Goal: Task Accomplishment & Management: Use online tool/utility

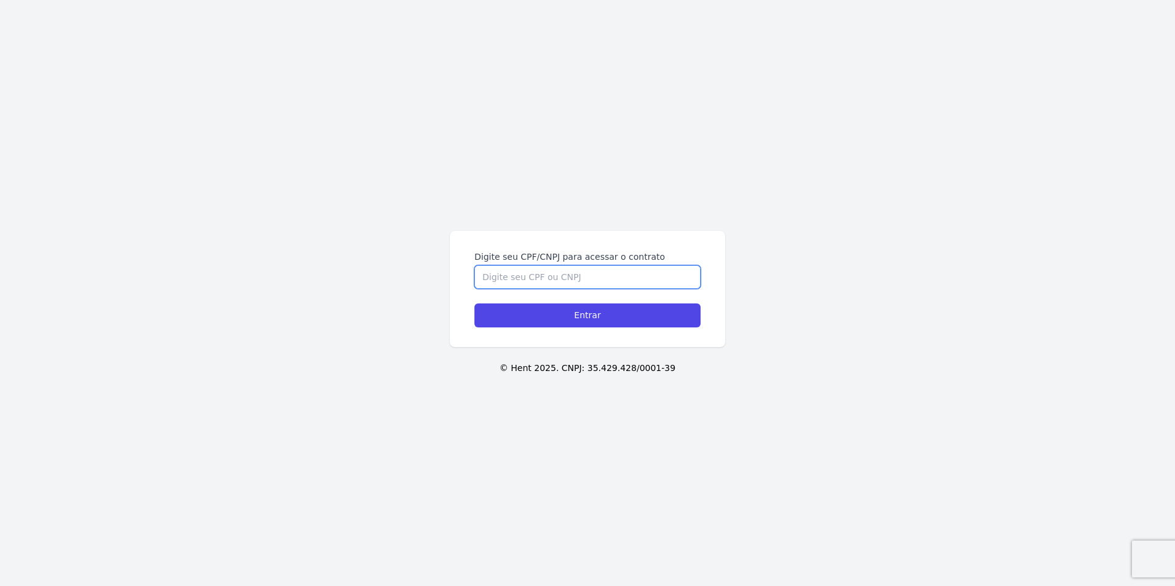
click at [622, 272] on input "Digite seu CPF/CNPJ para acessar o contrato" at bounding box center [587, 277] width 226 height 23
type input "56437711876"
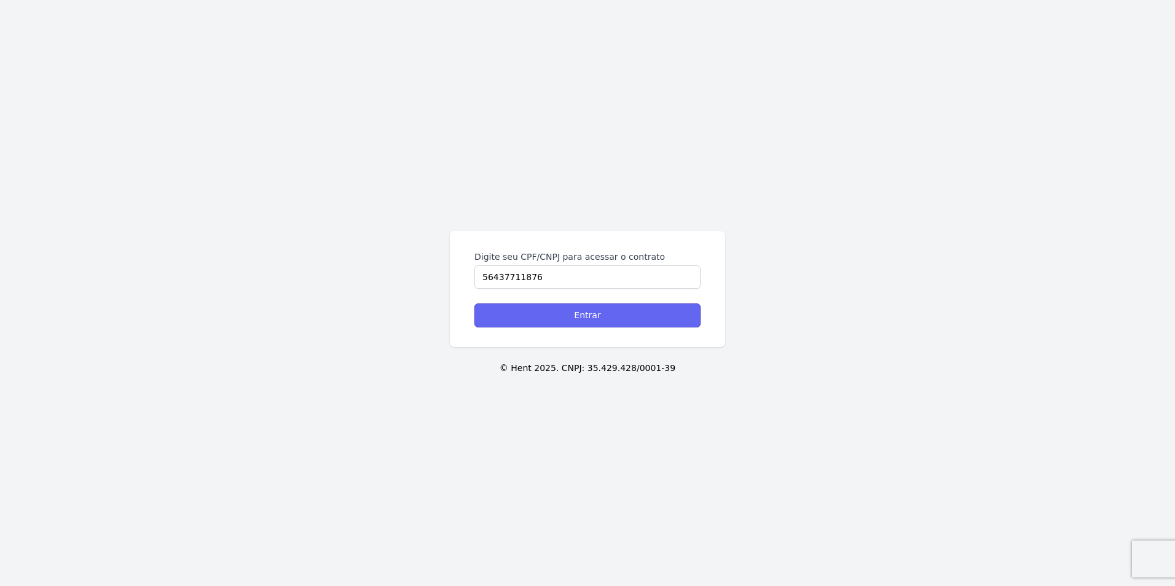
click at [644, 317] on input "Entrar" at bounding box center [587, 316] width 226 height 24
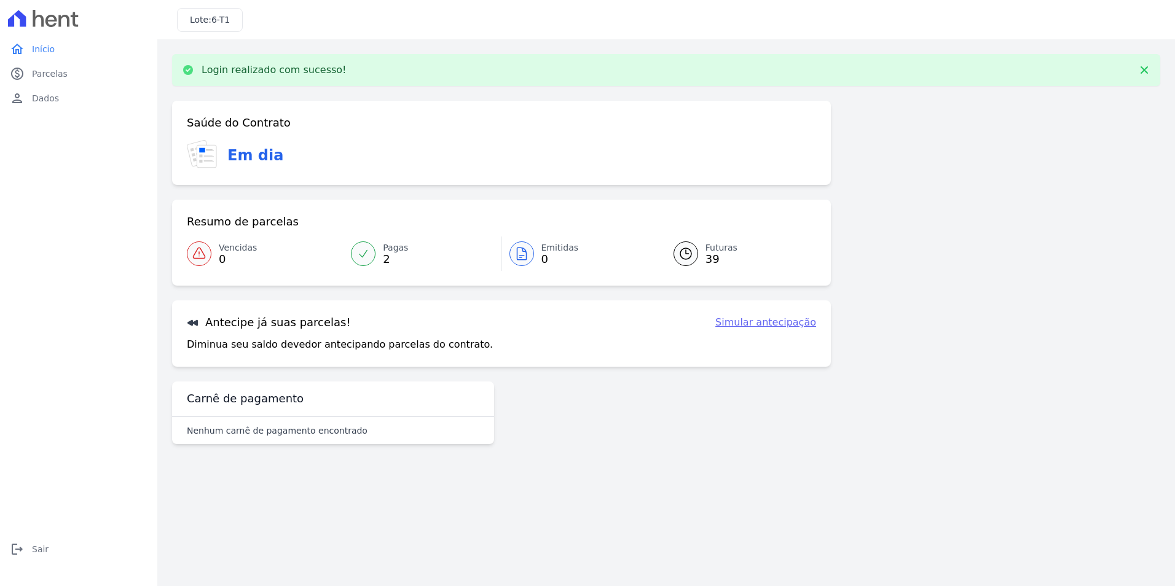
click at [378, 261] on link "Pagas 2" at bounding box center [422, 254] width 157 height 34
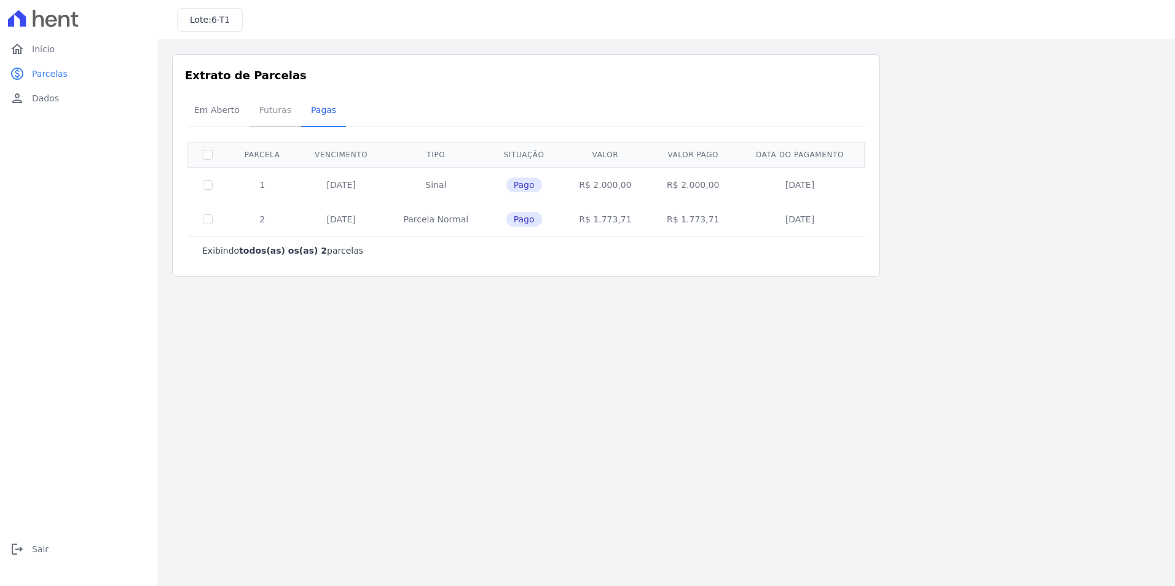
click at [272, 107] on span "Futuras" at bounding box center [275, 110] width 47 height 25
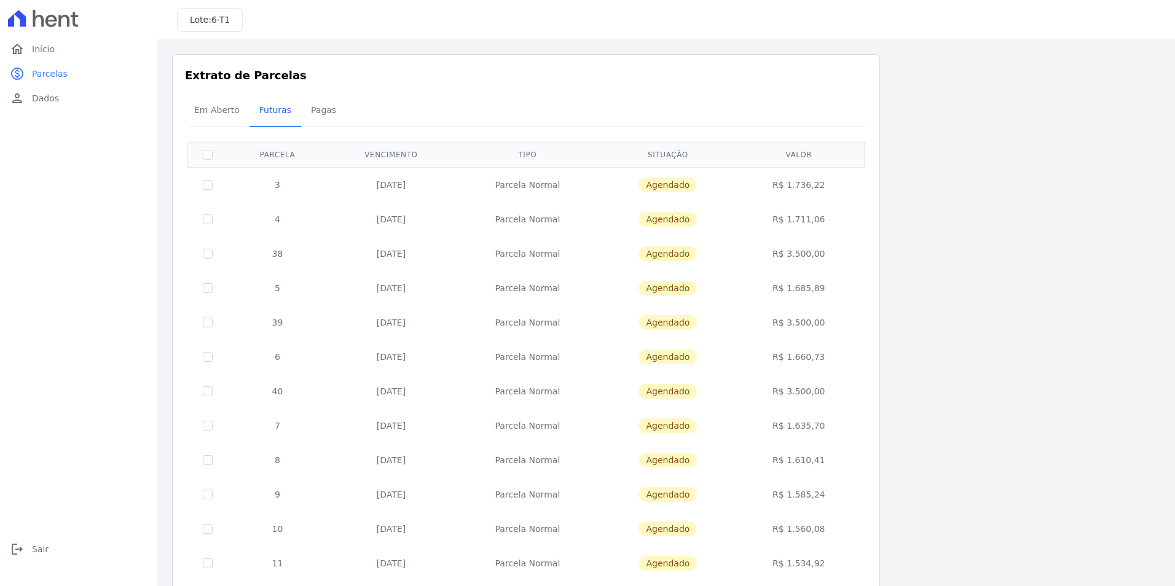
click at [926, 159] on div "Listagem de parcelas Baixar PDF Extrato de Parcelas Em Aberto Futuras Pagas 0 s…" at bounding box center [666, 483] width 988 height 859
click at [325, 114] on span "Pagas" at bounding box center [324, 110] width 40 height 25
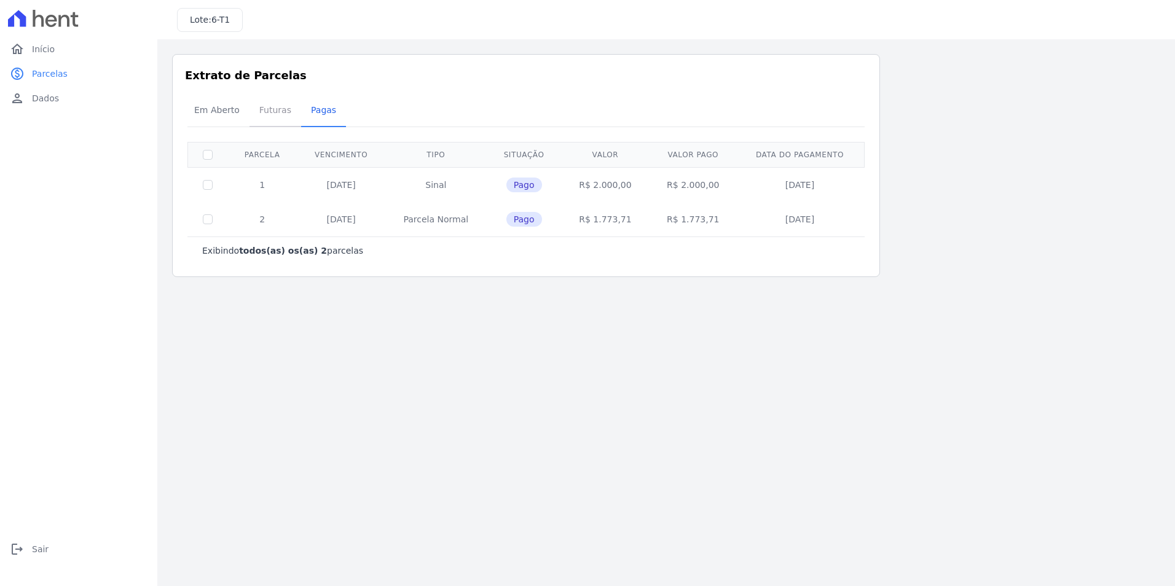
click at [272, 103] on span "Futuras" at bounding box center [275, 110] width 47 height 25
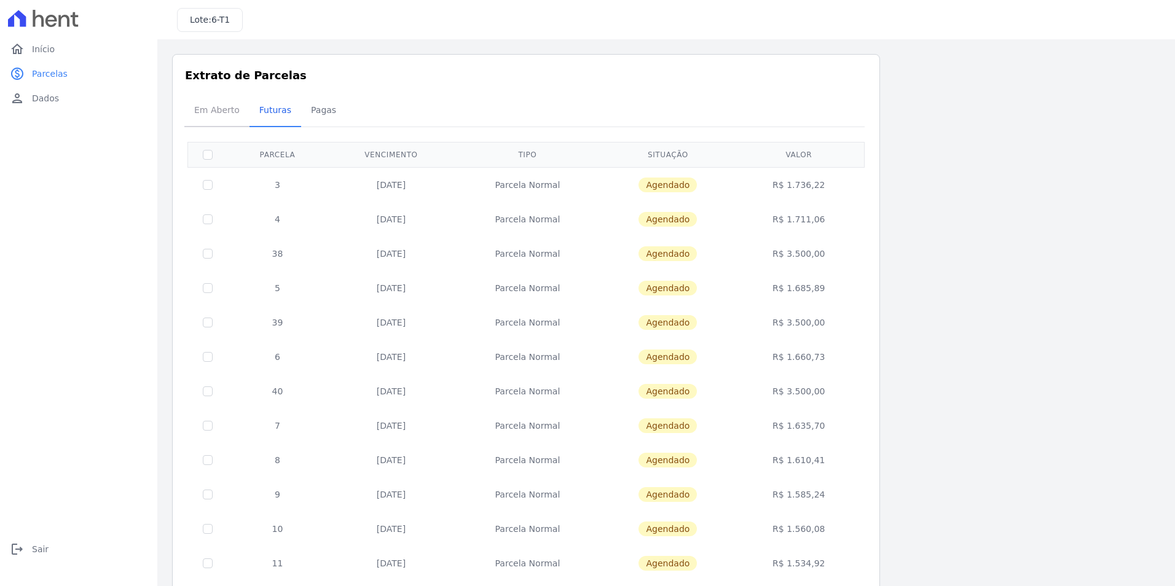
click at [240, 106] on span "Em Aberto" at bounding box center [217, 110] width 60 height 25
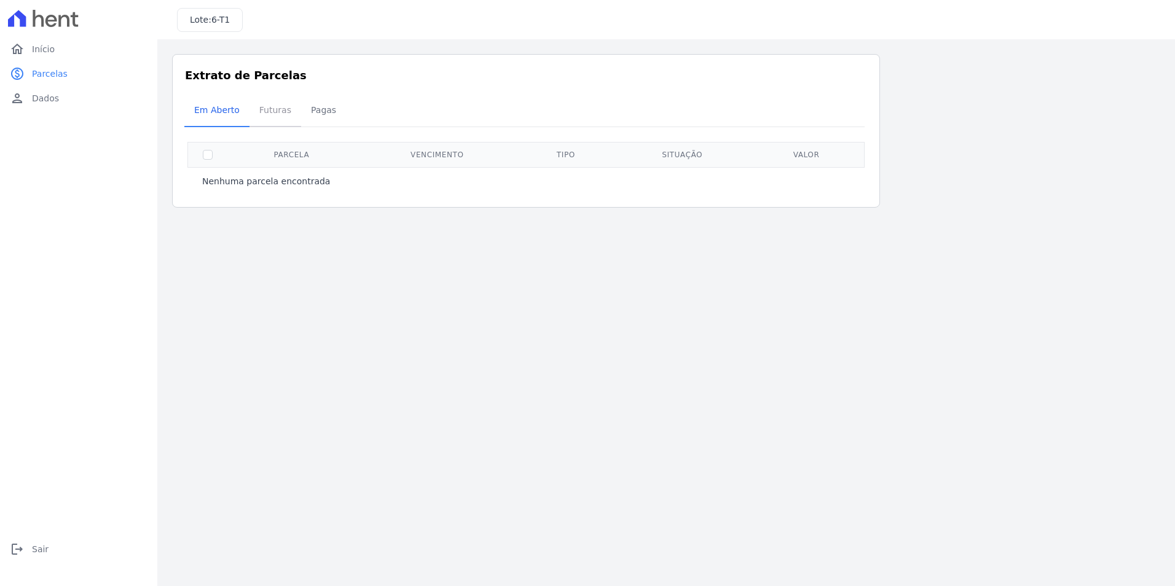
click at [272, 116] on span "Futuras" at bounding box center [275, 110] width 47 height 25
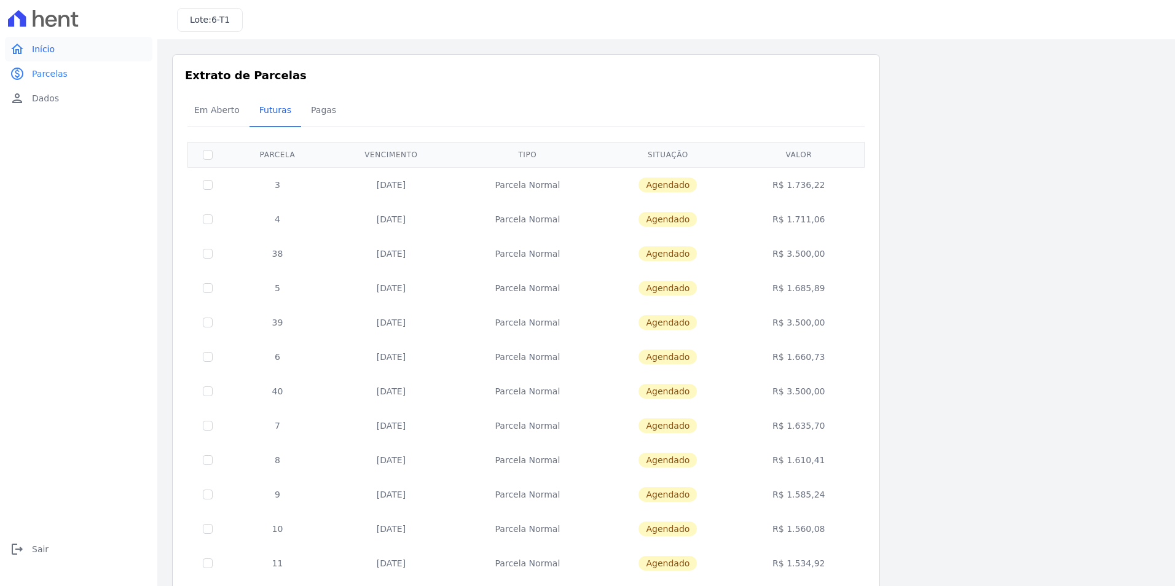
click at [101, 58] on link "home Início" at bounding box center [79, 49] width 148 height 25
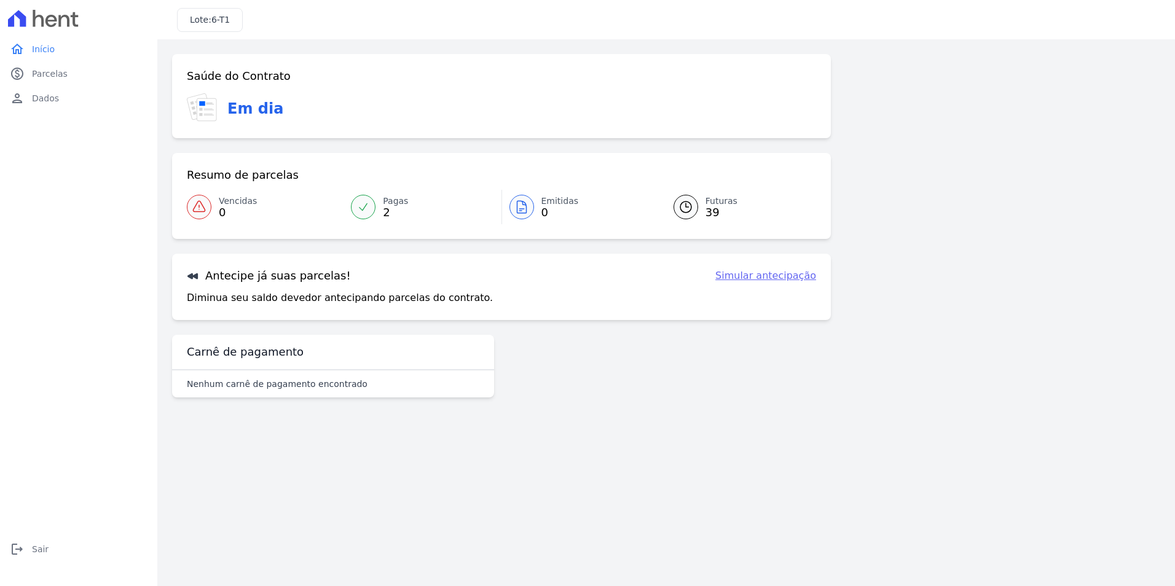
click at [788, 275] on link "Simular antecipação" at bounding box center [765, 276] width 101 height 15
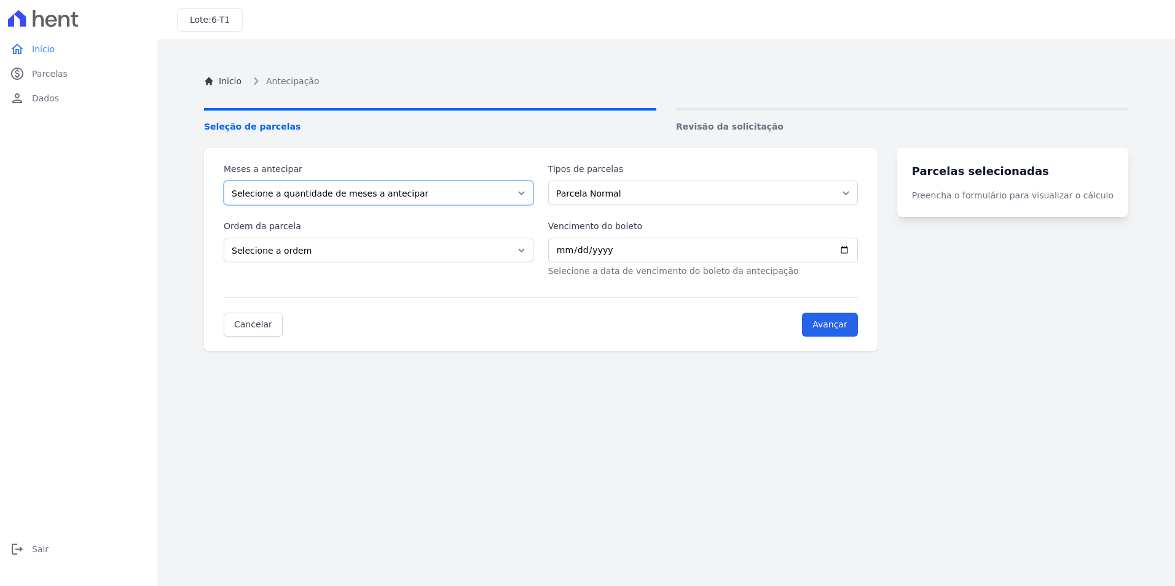
click at [473, 187] on select "Selecione a quantidade de meses a antecipar 1 2 3 4 5 6 7 8 9 10 11 12 13 14 15…" at bounding box center [379, 193] width 310 height 25
select select "37"
click at [224, 181] on select "Selecione a quantidade de meses a antecipar 1 2 3 4 5 6 7 8 9 10 11 12 13 14 15…" at bounding box center [379, 193] width 310 height 25
click at [482, 199] on select "Selecione a quantidade de meses a antecipar 1 2 3 4 5 6 7 8 9 10 11 12 13 14 15…" at bounding box center [379, 193] width 310 height 25
click at [690, 191] on select "Parcela Normal Financiamento CEF" at bounding box center [703, 193] width 310 height 25
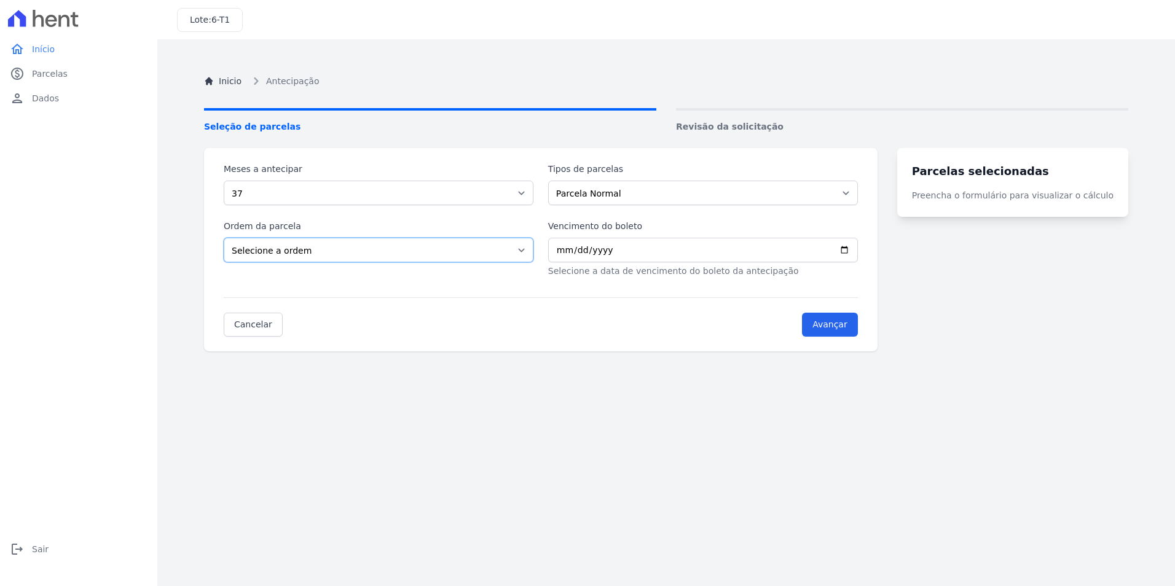
click at [456, 258] on select "Selecione a ordem Últimas parcelas Primeiras parcelas" at bounding box center [379, 250] width 310 height 25
select select "ending"
click at [224, 238] on select "Selecione a ordem Últimas parcelas Primeiras parcelas" at bounding box center [379, 250] width 310 height 25
click at [641, 246] on input "Vencimento do boleto" at bounding box center [703, 250] width 310 height 25
click at [229, 81] on link "Inicio" at bounding box center [222, 81] width 37 height 13
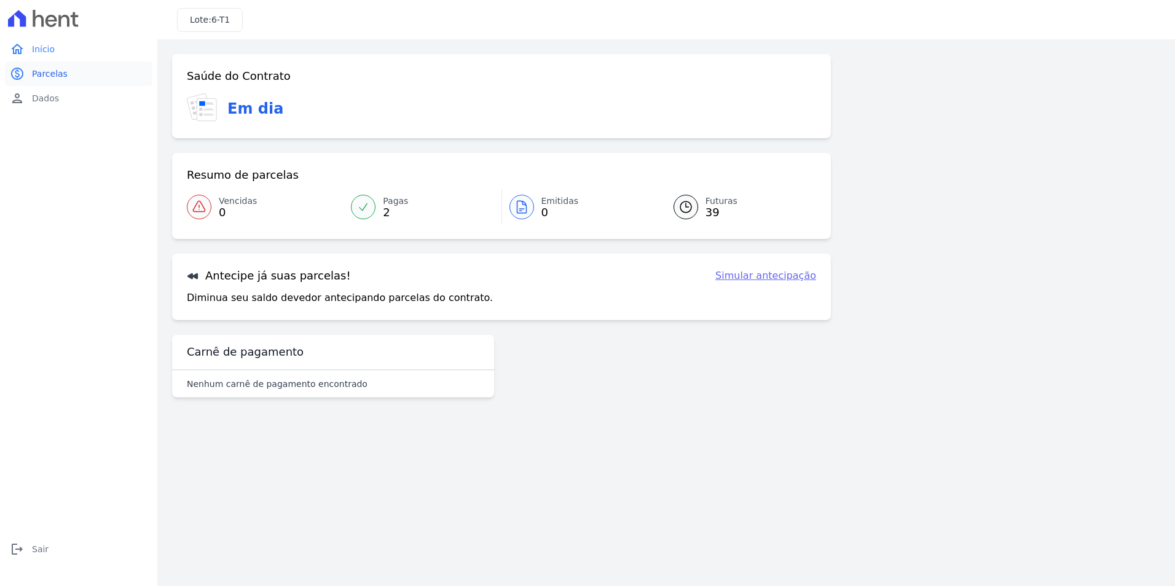
click at [79, 69] on link "paid Parcelas" at bounding box center [79, 73] width 148 height 25
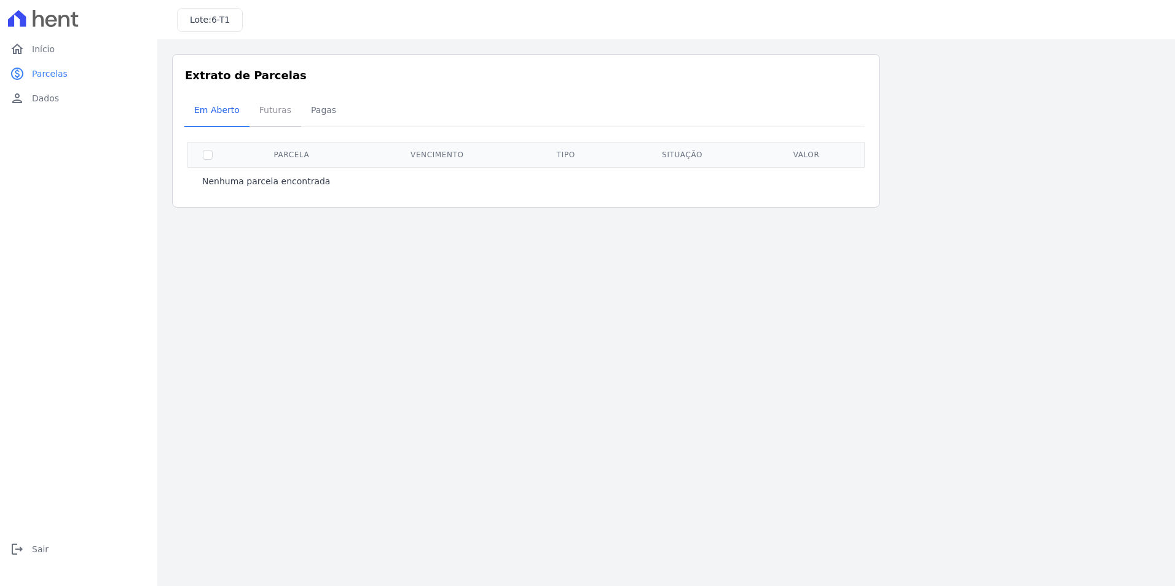
click at [268, 109] on span "Futuras" at bounding box center [275, 110] width 47 height 25
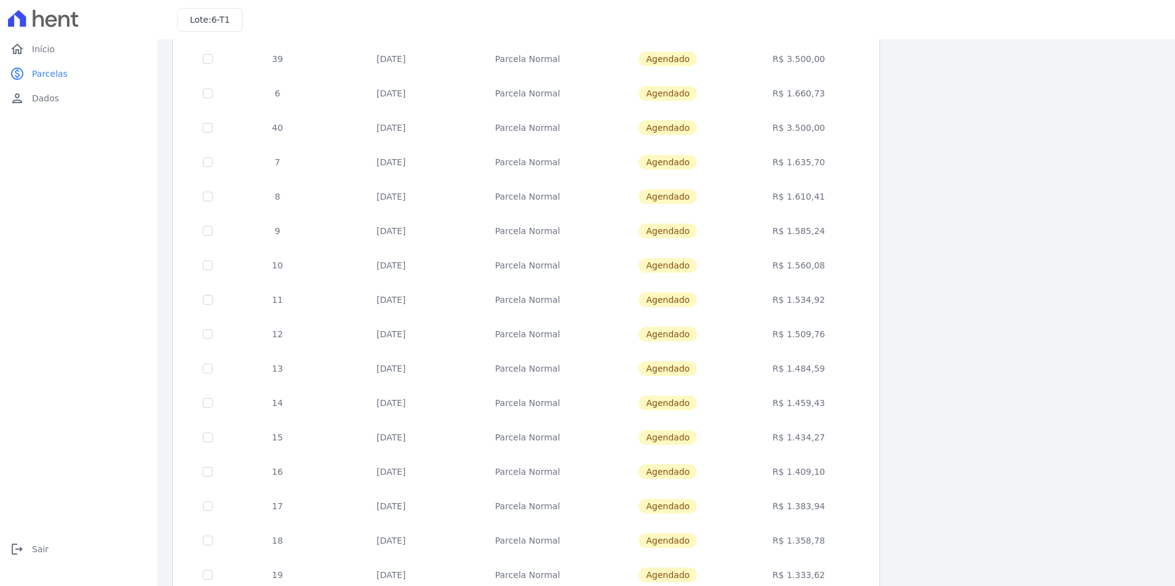
scroll to position [341, 0]
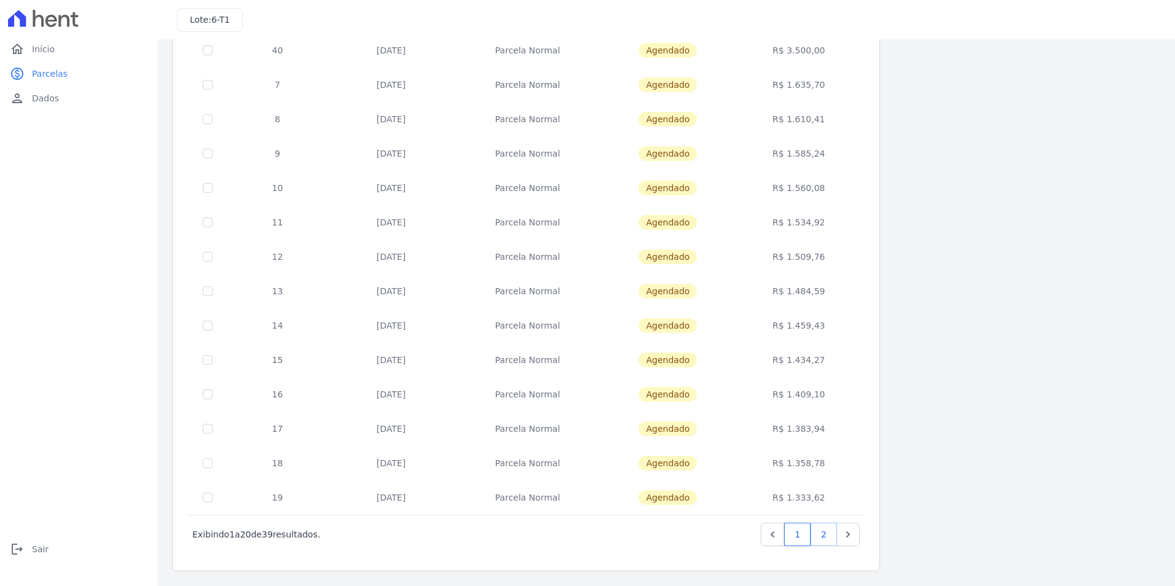
click at [829, 538] on link "2" at bounding box center [824, 534] width 26 height 23
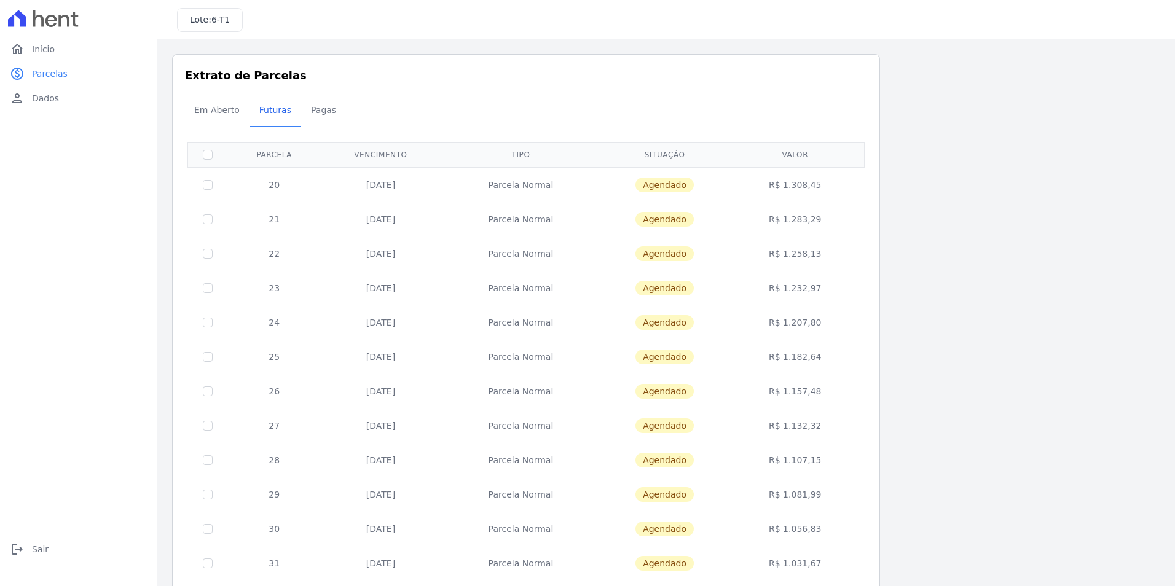
scroll to position [307, 0]
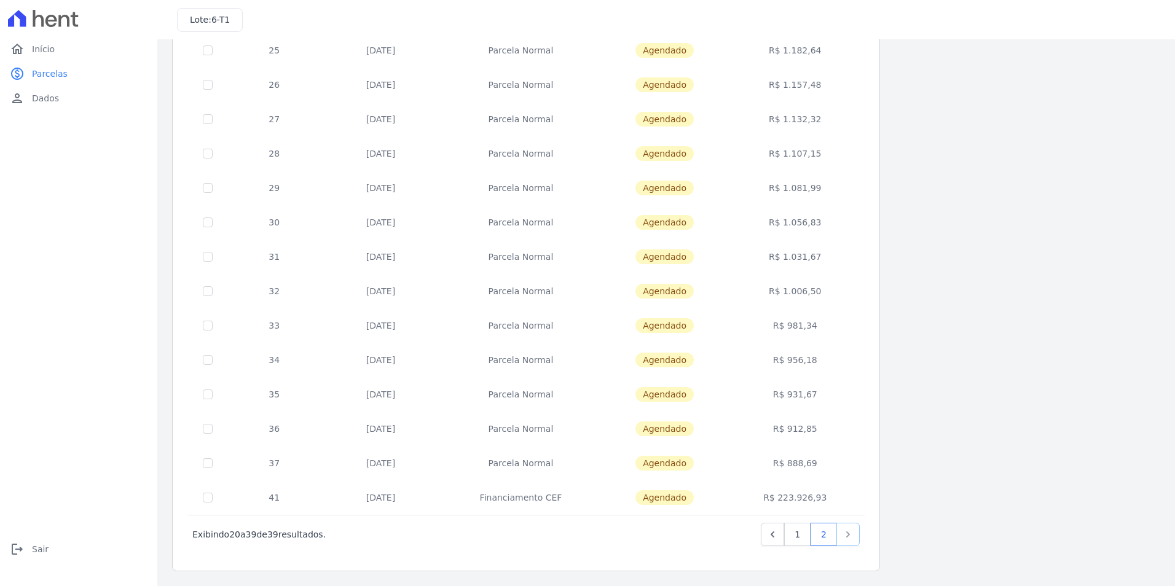
click at [847, 538] on icon "Next" at bounding box center [848, 535] width 12 height 12
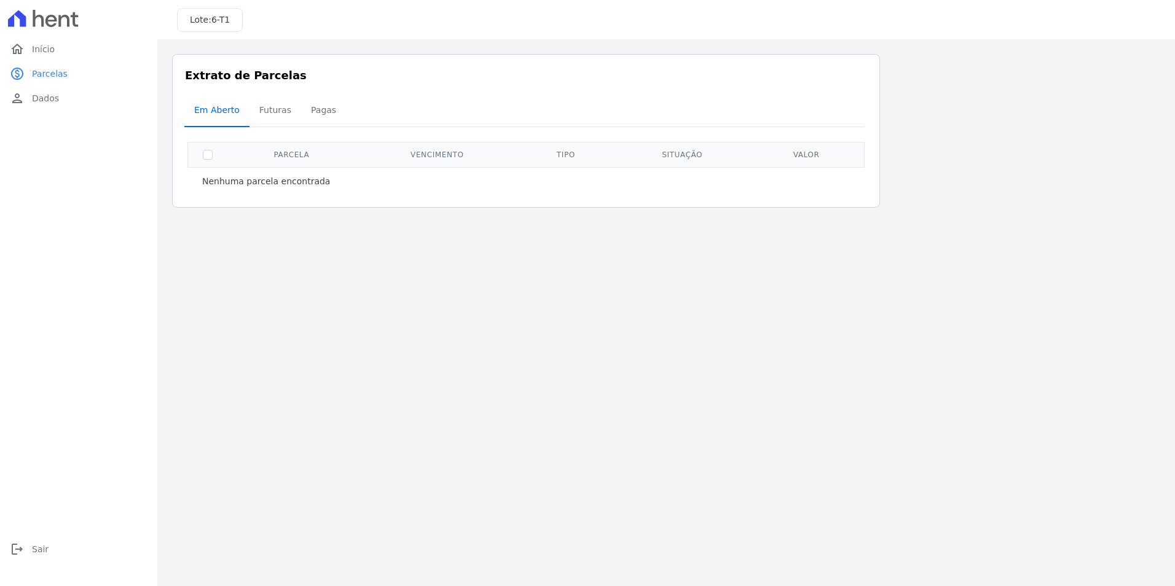
click at [211, 111] on span "Em Aberto" at bounding box center [217, 110] width 60 height 25
click at [90, 69] on link "paid Parcelas" at bounding box center [79, 73] width 148 height 25
click at [268, 113] on span "Futuras" at bounding box center [275, 110] width 47 height 25
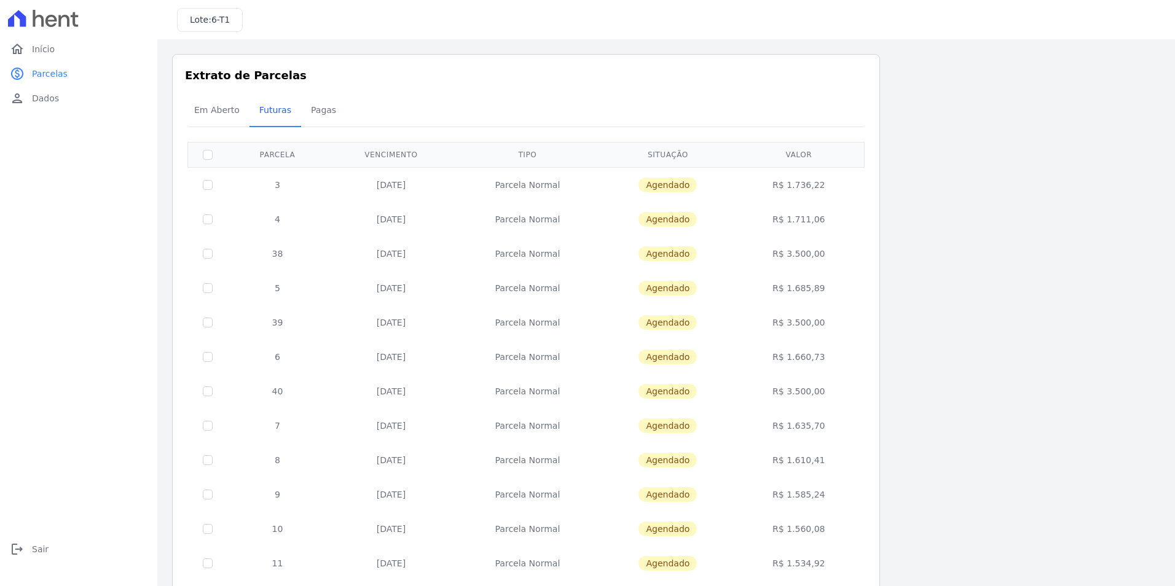
scroll to position [341, 0]
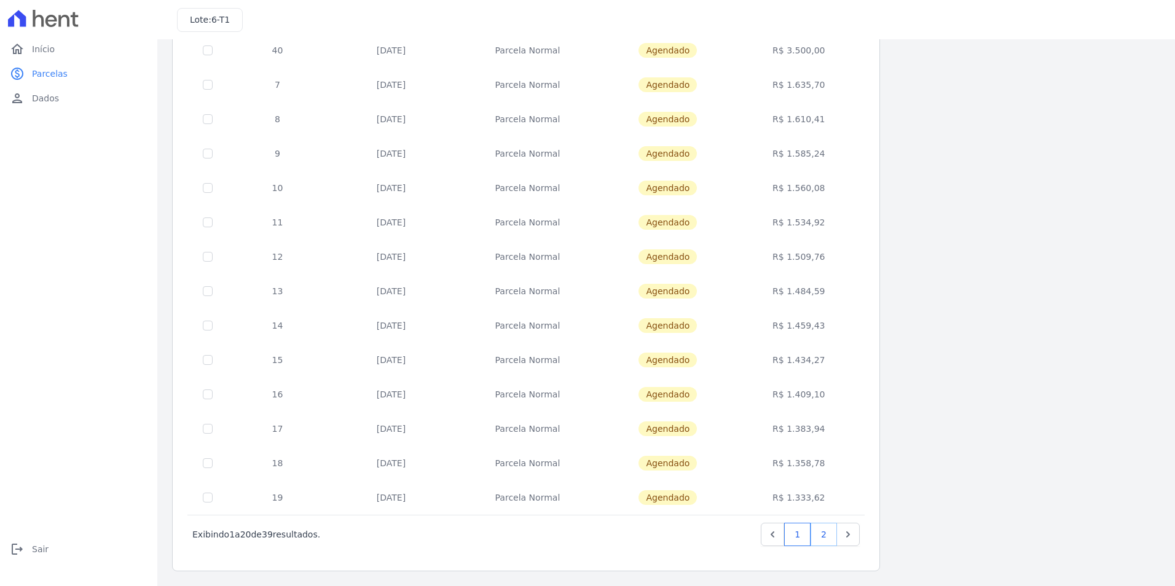
click at [827, 532] on link "2" at bounding box center [824, 534] width 26 height 23
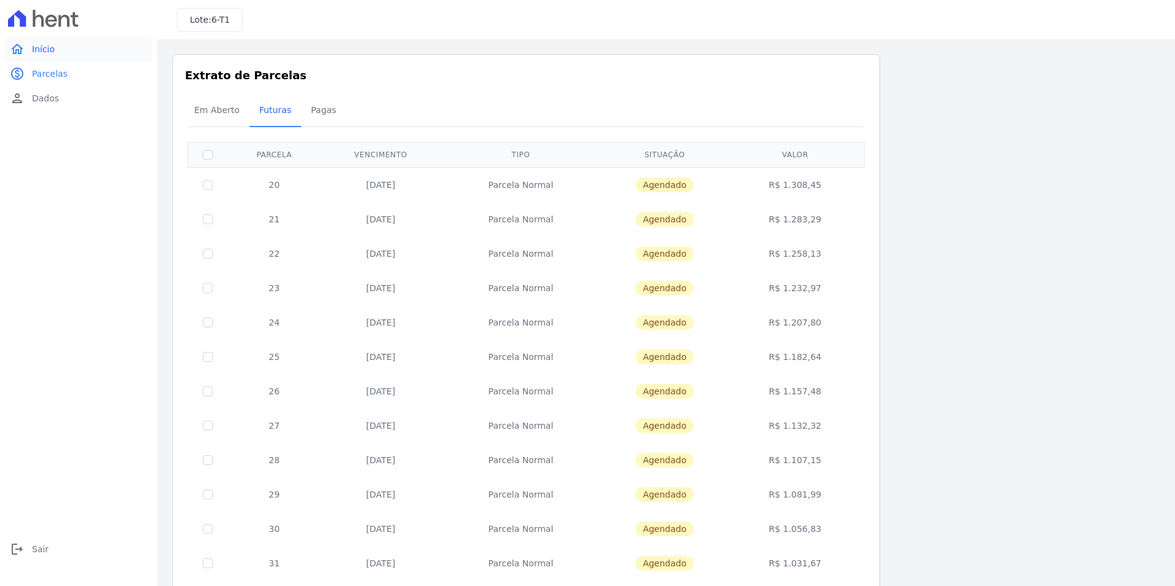
click at [70, 57] on link "home Início" at bounding box center [79, 49] width 148 height 25
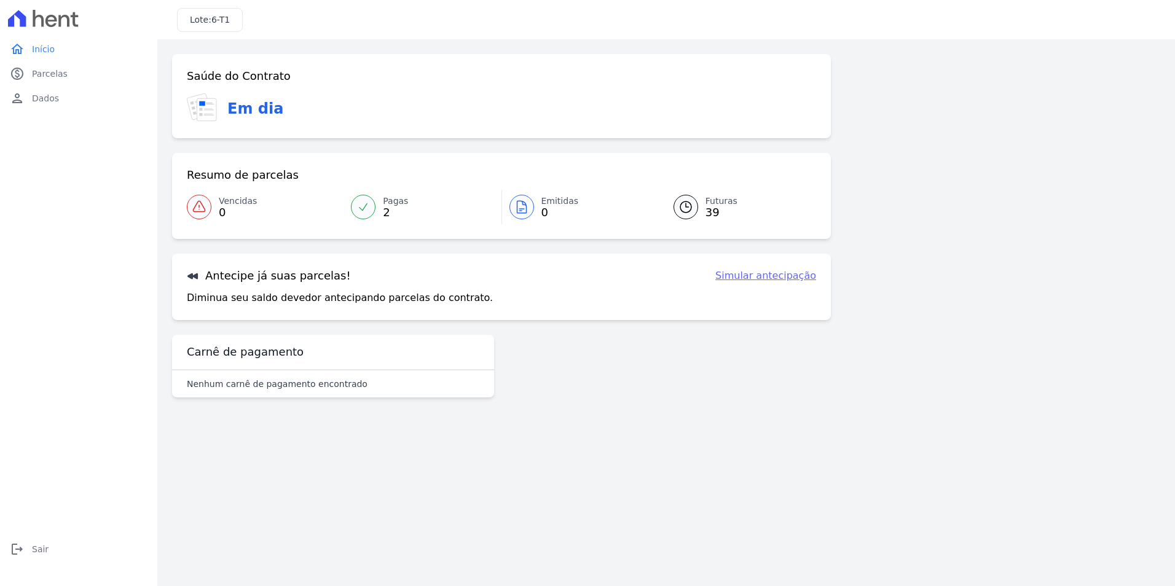
click at [763, 279] on link "Simular antecipação" at bounding box center [765, 276] width 101 height 15
select select "37"
select select "ending"
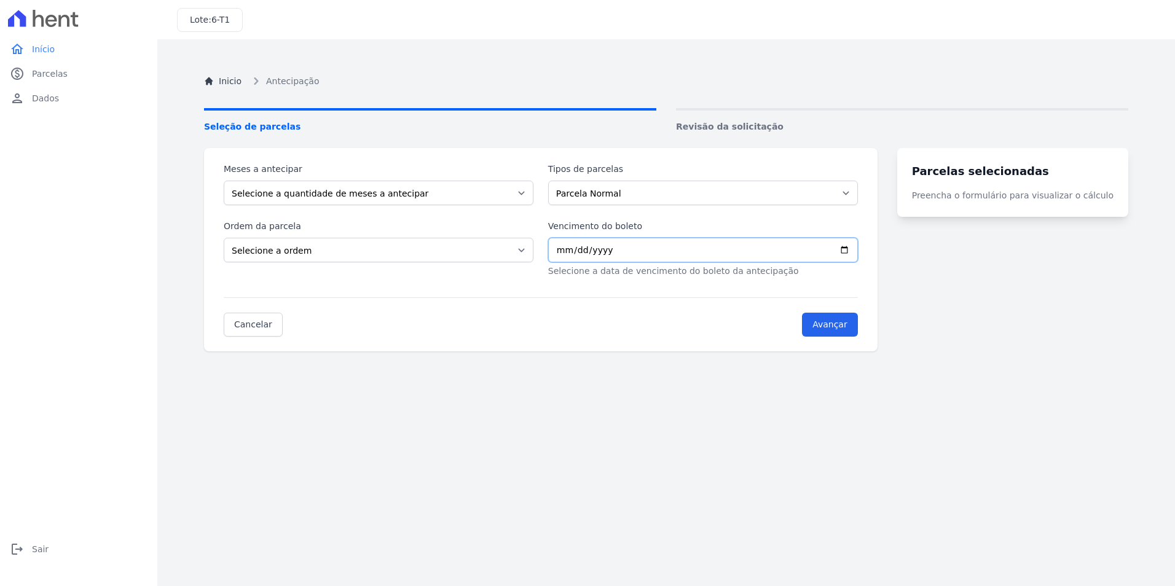
click at [575, 250] on input "Vencimento do boleto" at bounding box center [703, 250] width 310 height 25
click at [612, 248] on input "20258-10-09" at bounding box center [703, 250] width 310 height 25
click at [802, 313] on input "Avançar" at bounding box center [830, 325] width 56 height 24
type input "202582-10-09"
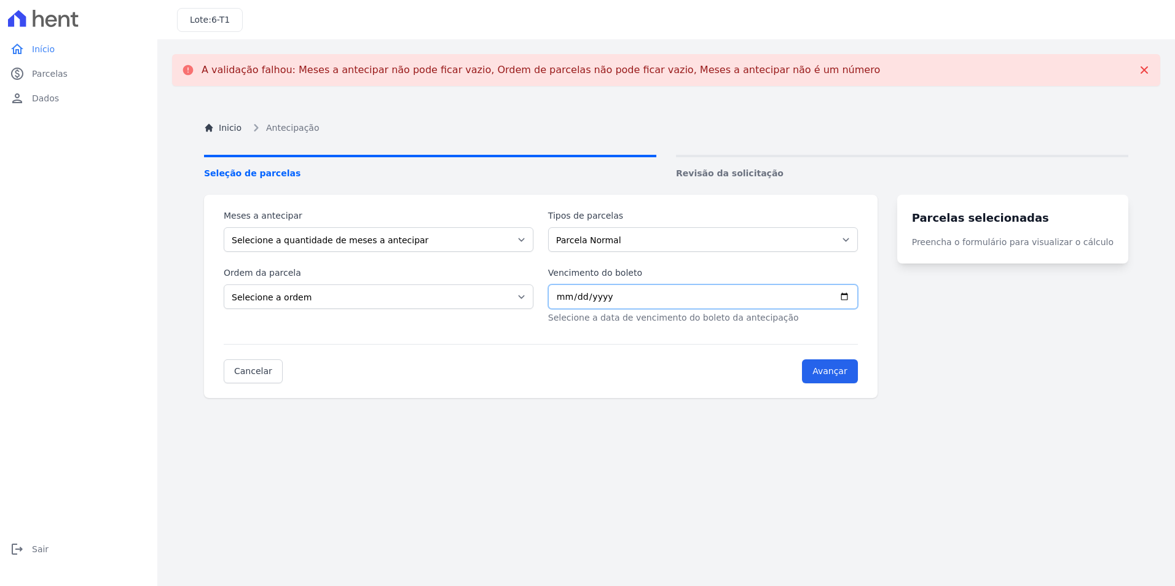
click at [618, 296] on input "Vencimento do boleto" at bounding box center [703, 297] width 310 height 25
click at [802, 360] on input "Avançar" at bounding box center [830, 372] width 56 height 24
click at [618, 296] on input "0208-10-09" at bounding box center [703, 297] width 310 height 25
click at [858, 297] on input "0208-10-09" at bounding box center [703, 297] width 310 height 25
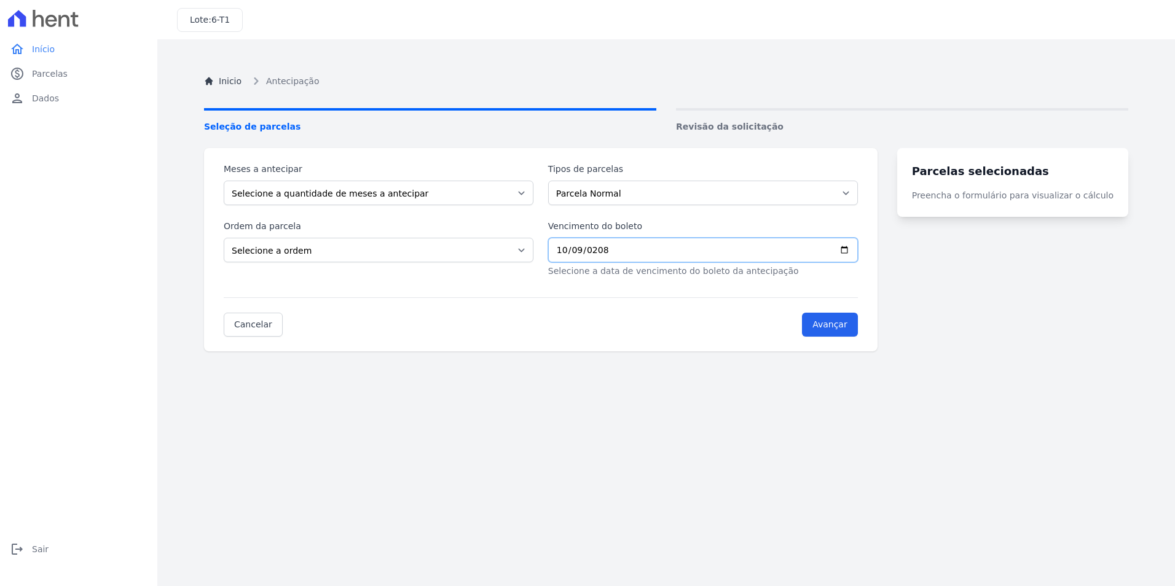
type input "2025-10-13"
click at [627, 251] on input "2025-10-13" at bounding box center [703, 250] width 310 height 25
type input "2025-01-13"
type input "0009-01-01"
click at [581, 245] on input "Vencimento do boleto" at bounding box center [703, 250] width 310 height 25
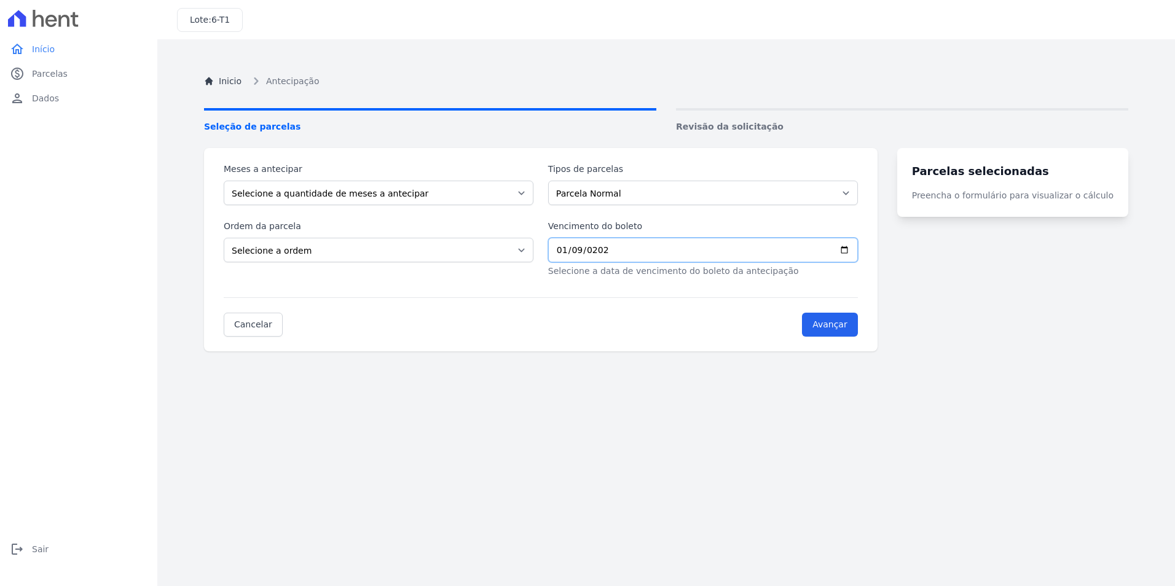
type input "2028-01-09"
click at [447, 242] on select "Selecione a ordem Últimas parcelas Primeiras parcelas" at bounding box center [379, 250] width 310 height 25
select select "ending"
click at [224, 238] on select "Selecione a ordem Últimas parcelas Primeiras parcelas" at bounding box center [379, 250] width 310 height 25
click at [403, 185] on select "Selecione a quantidade de meses a antecipar 1 2 3 4 5 6 7 8 9 10 11 12 13 14 15…" at bounding box center [379, 193] width 310 height 25
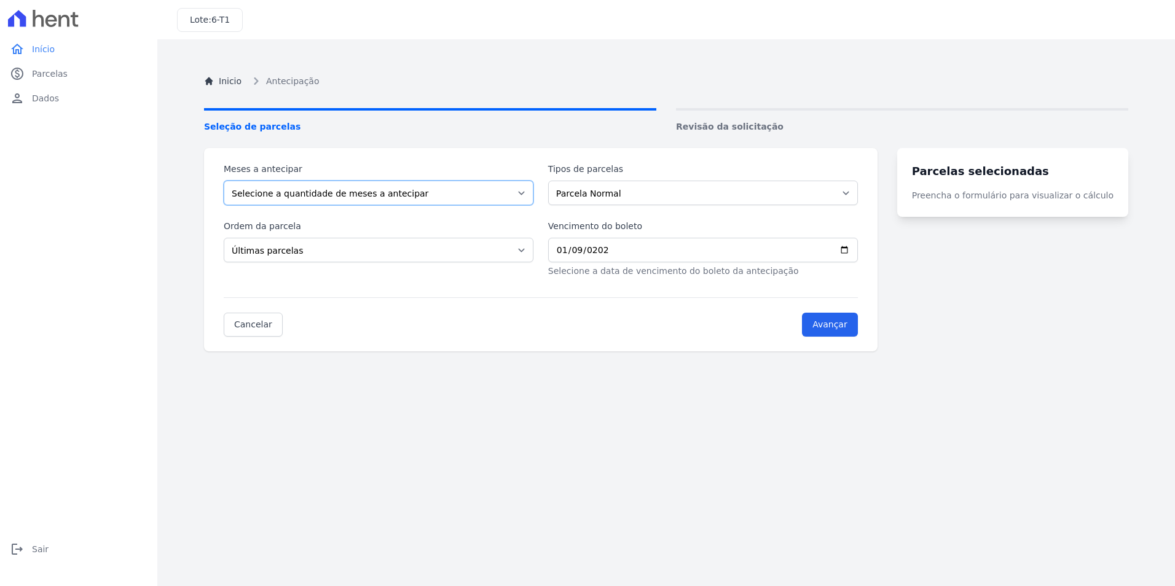
select select "37"
click at [224, 181] on select "Selecione a quantidade de meses a antecipar 1 2 3 4 5 6 7 8 9 10 11 12 13 14 15…" at bounding box center [379, 193] width 310 height 25
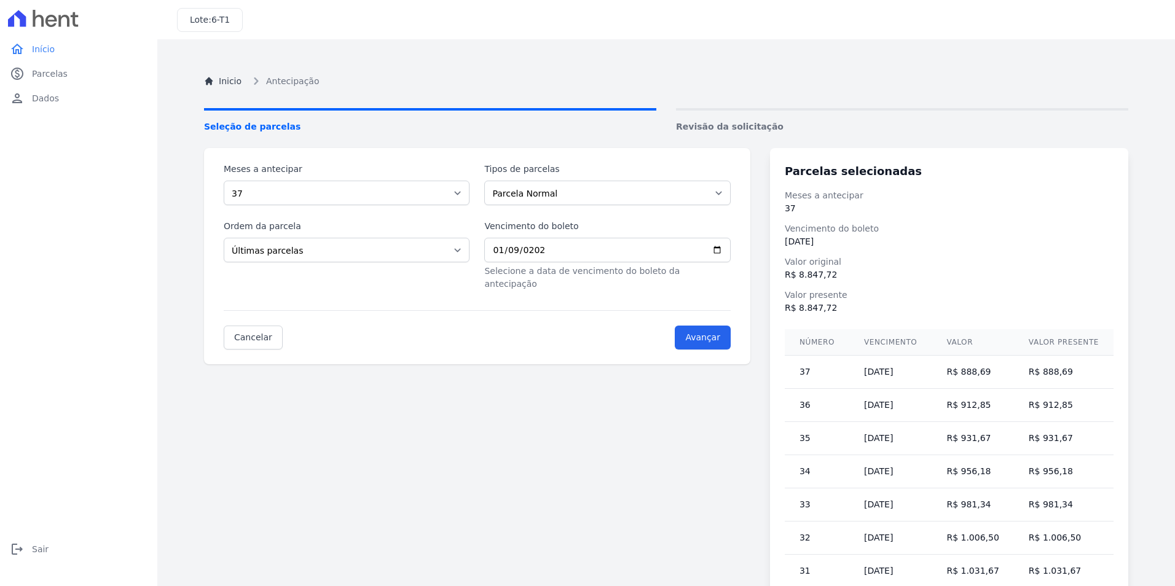
click at [849, 366] on td "37" at bounding box center [817, 372] width 65 height 33
click at [940, 254] on dl "Meses a antecipar 37 Vencimento do boleto 09/01/2028 Valor original R$ 8.847,72…" at bounding box center [949, 251] width 329 height 125
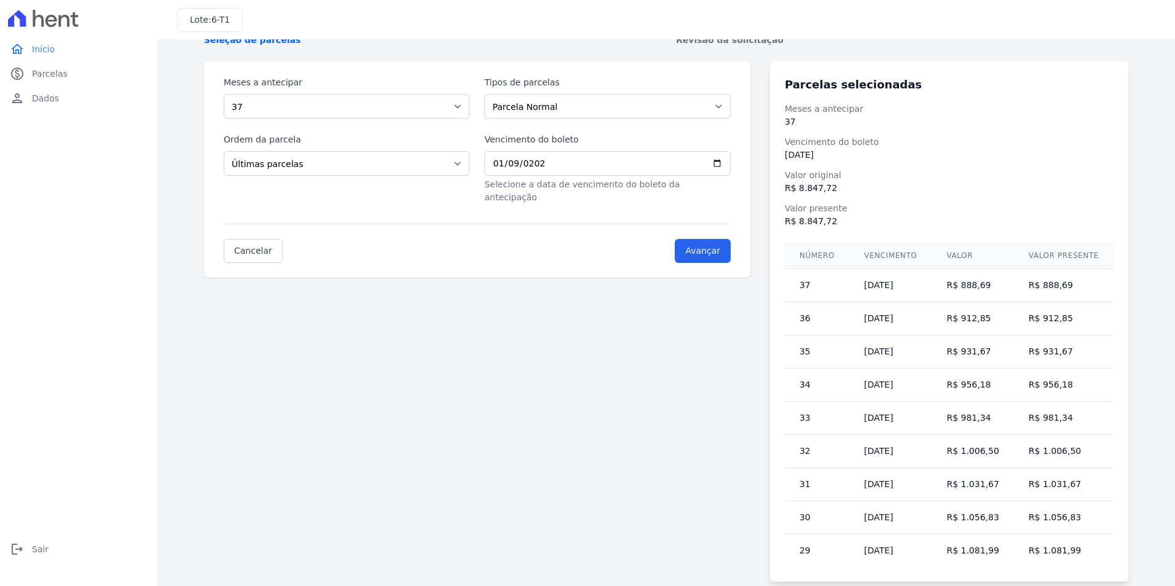
scroll to position [117, 0]
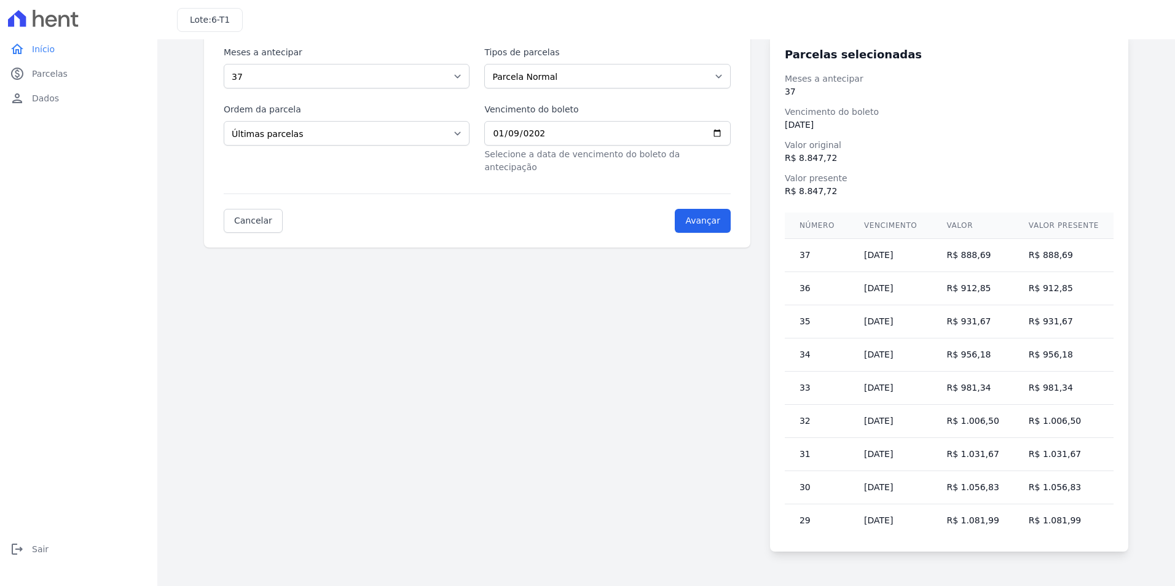
click at [905, 293] on td "10/08/2028" at bounding box center [890, 288] width 82 height 33
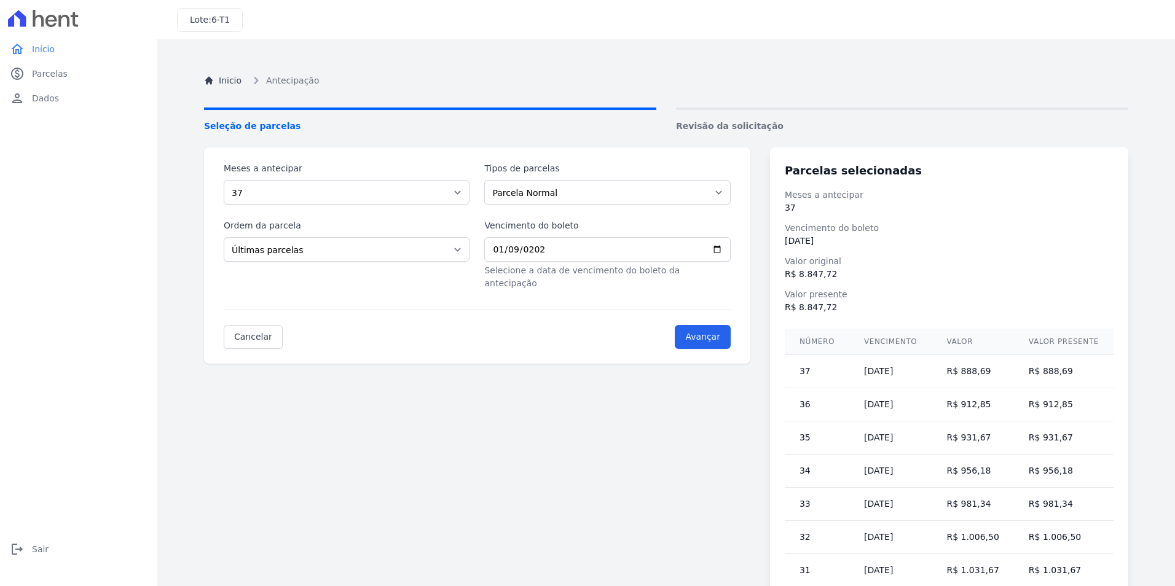
scroll to position [0, 0]
